Goal: Task Accomplishment & Management: Use online tool/utility

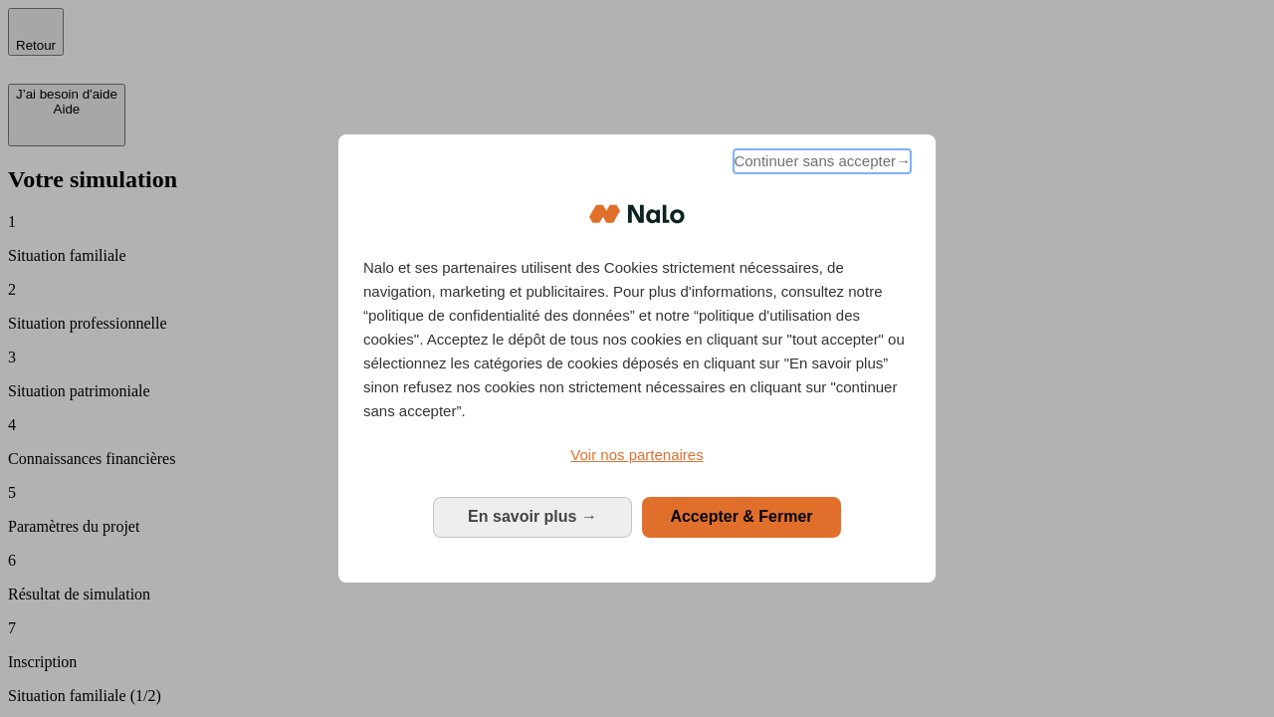
click at [820, 164] on span "Continuer sans accepter →" at bounding box center [822, 161] width 177 height 24
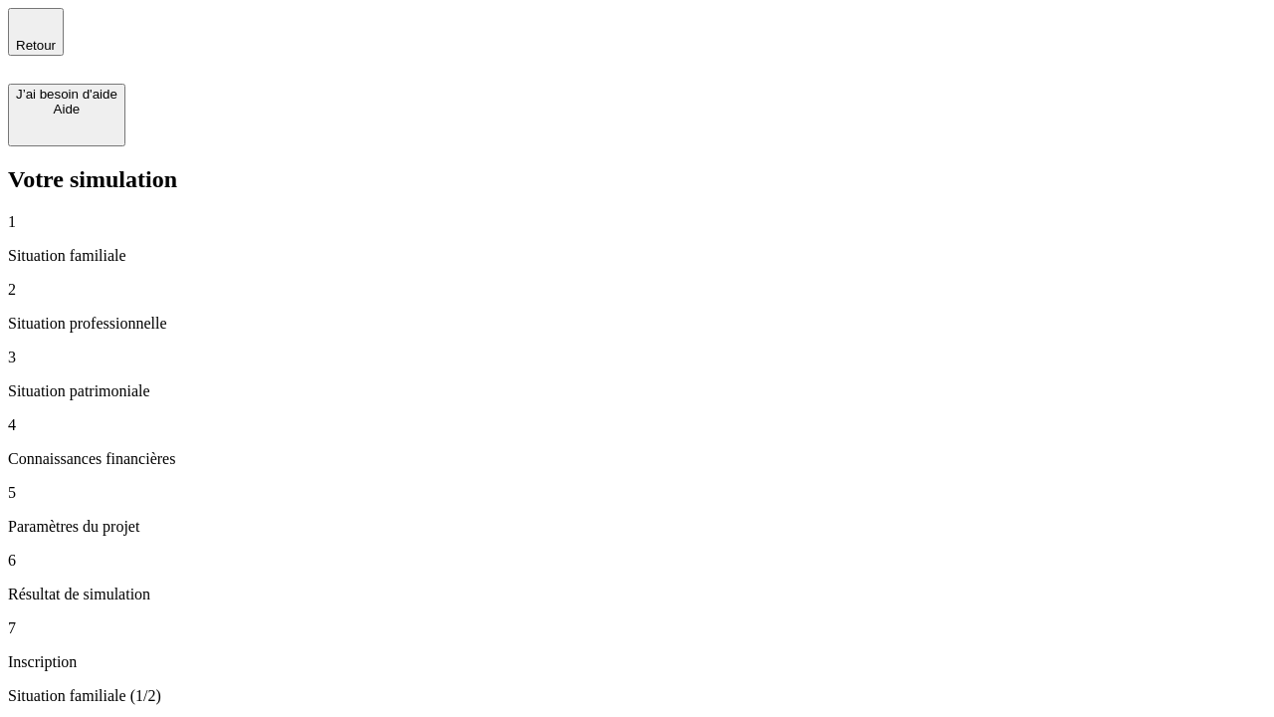
type input "70 000"
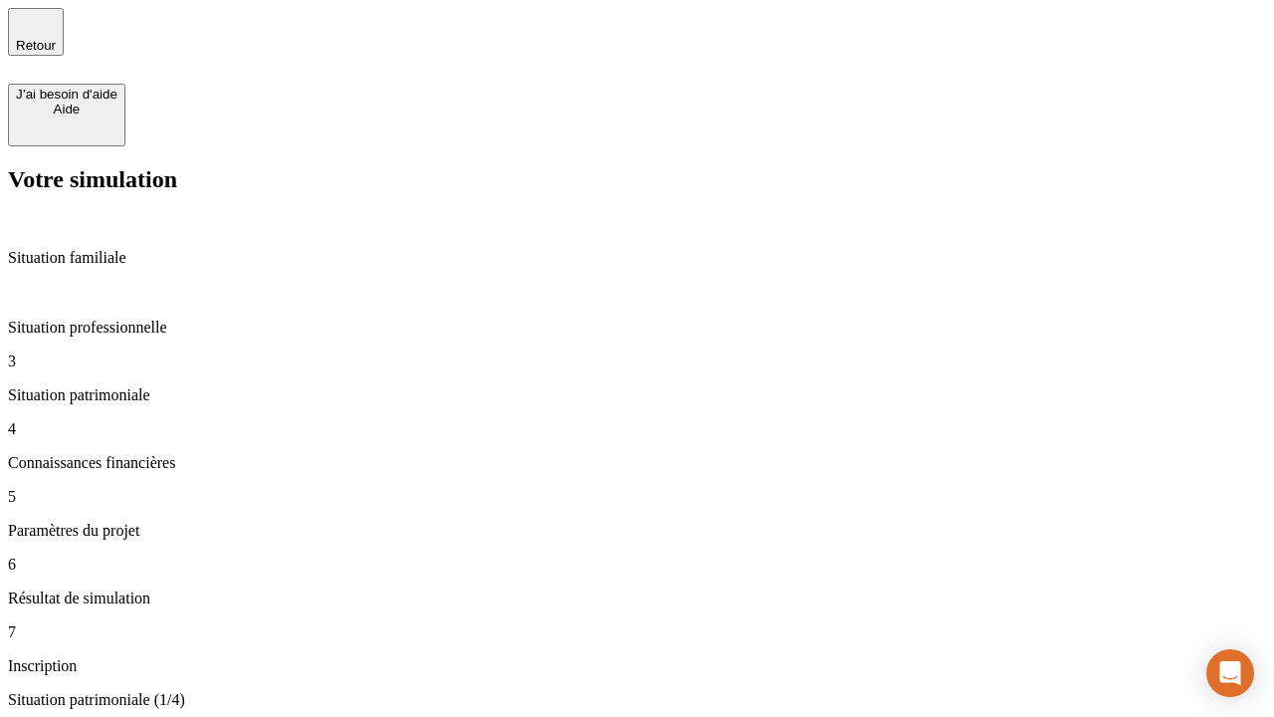
type input "1 000"
